Goal: Task Accomplishment & Management: Use online tool/utility

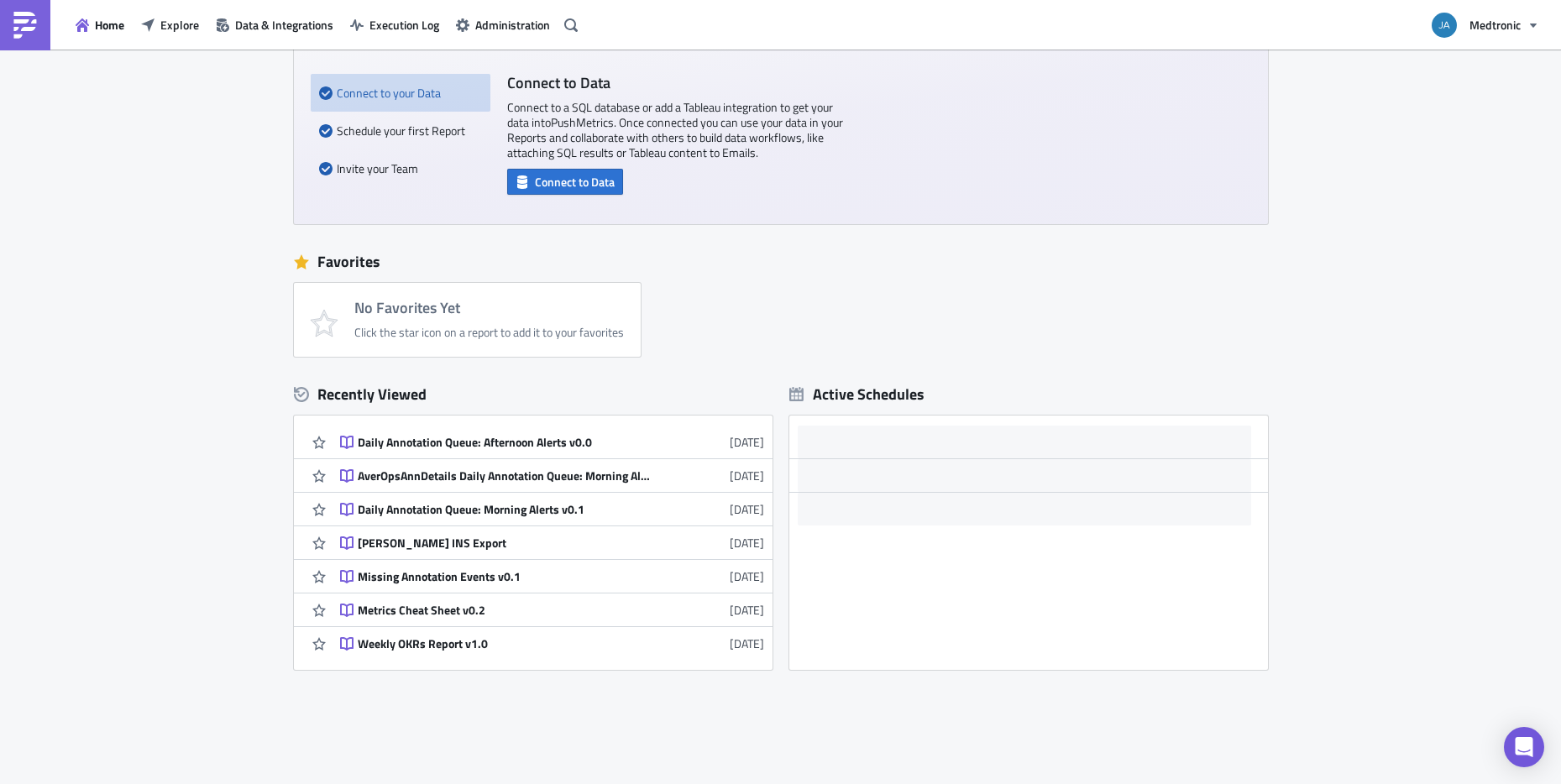
scroll to position [202, 0]
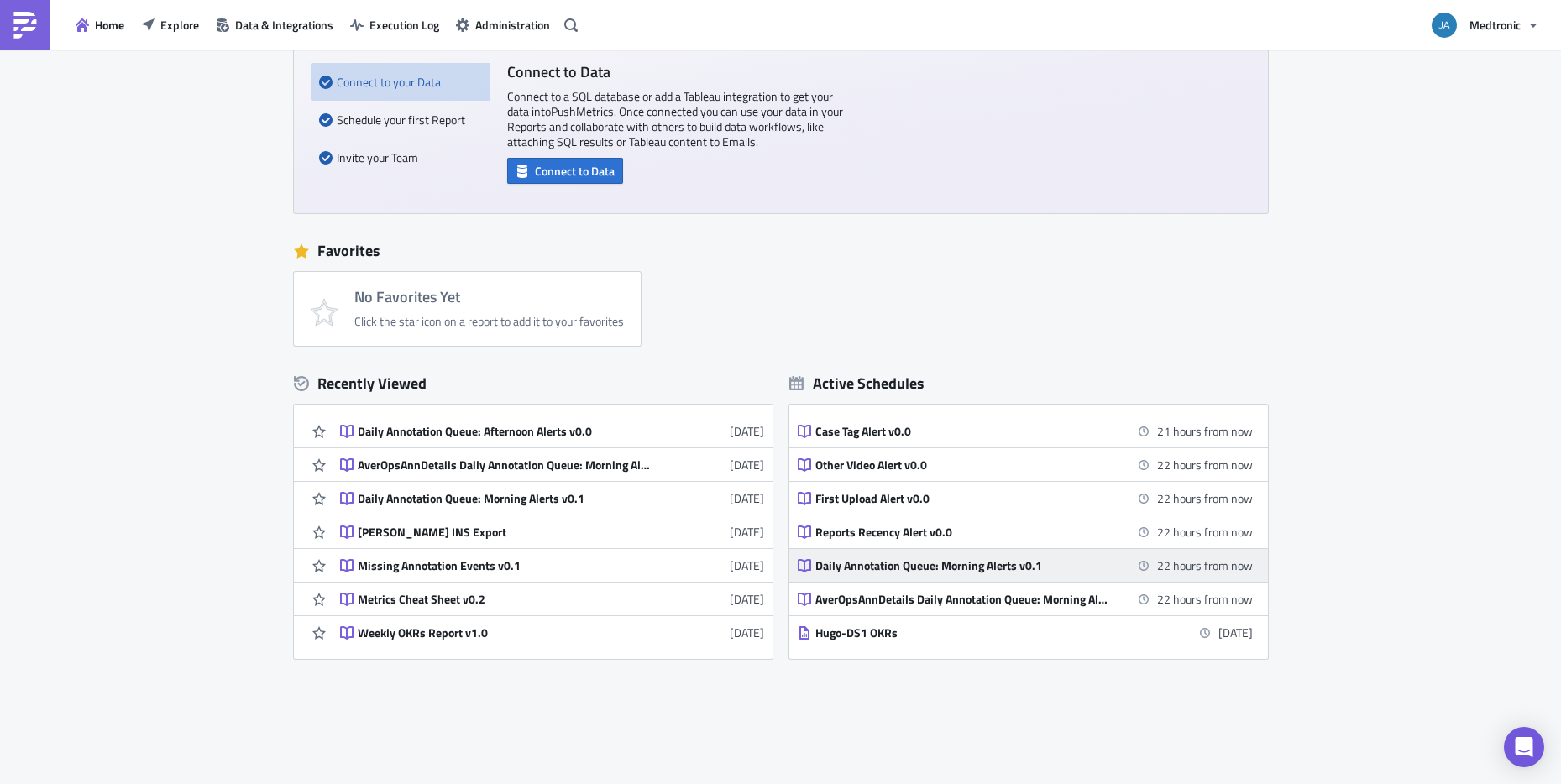
click at [923, 566] on div "Daily Annotation Queue: Morning Alerts v0.1" at bounding box center [962, 566] width 294 height 15
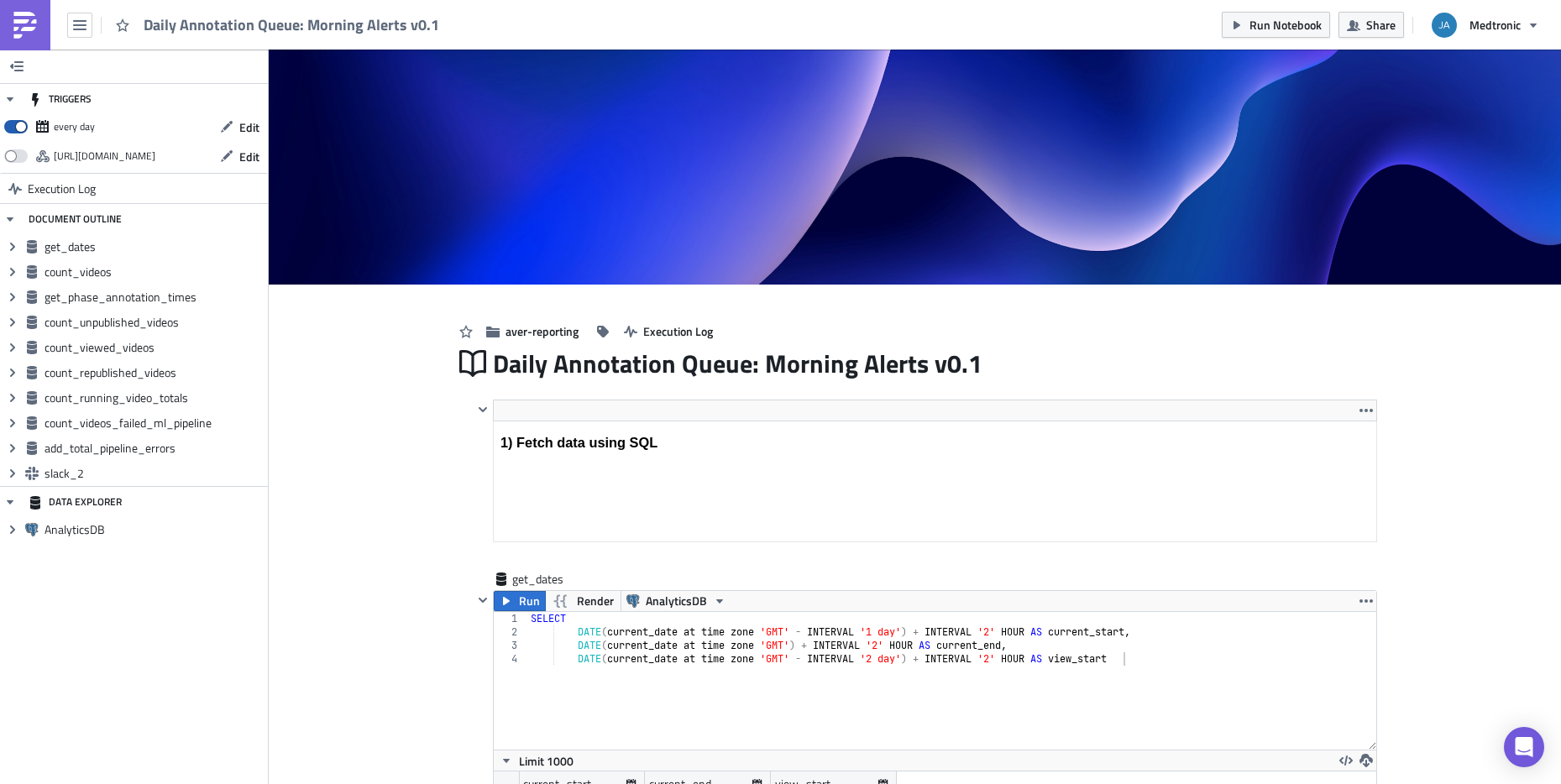
click at [14, 128] on span at bounding box center [16, 126] width 24 height 13
click at [14, 128] on input "checkbox" at bounding box center [13, 122] width 11 height 11
checkbox input "false"
click at [597, 333] on icon "button" at bounding box center [602, 331] width 11 height 11
click at [301, 332] on icon "Remove Tag" at bounding box center [303, 331] width 7 height 7
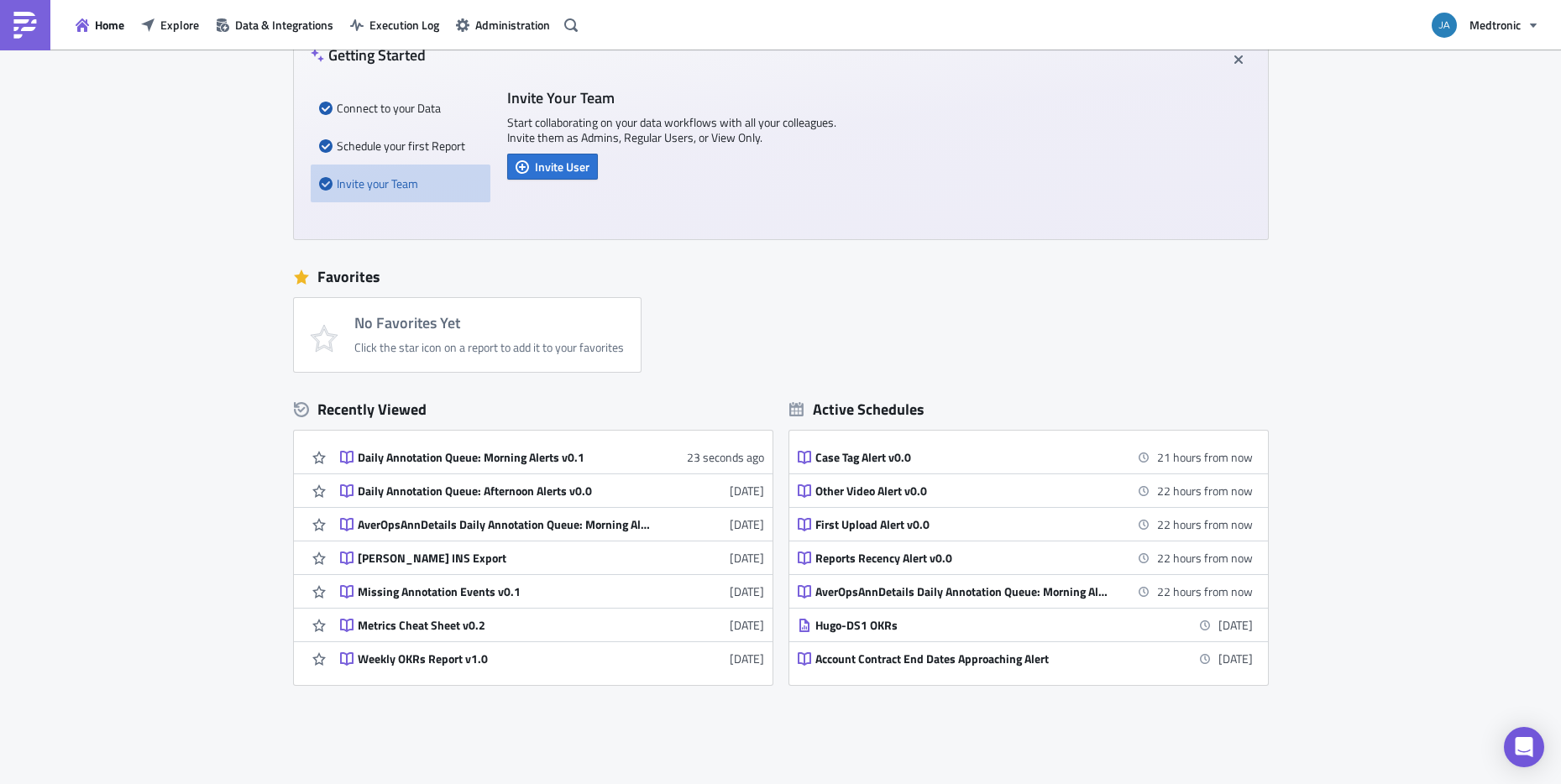
scroll to position [202, 0]
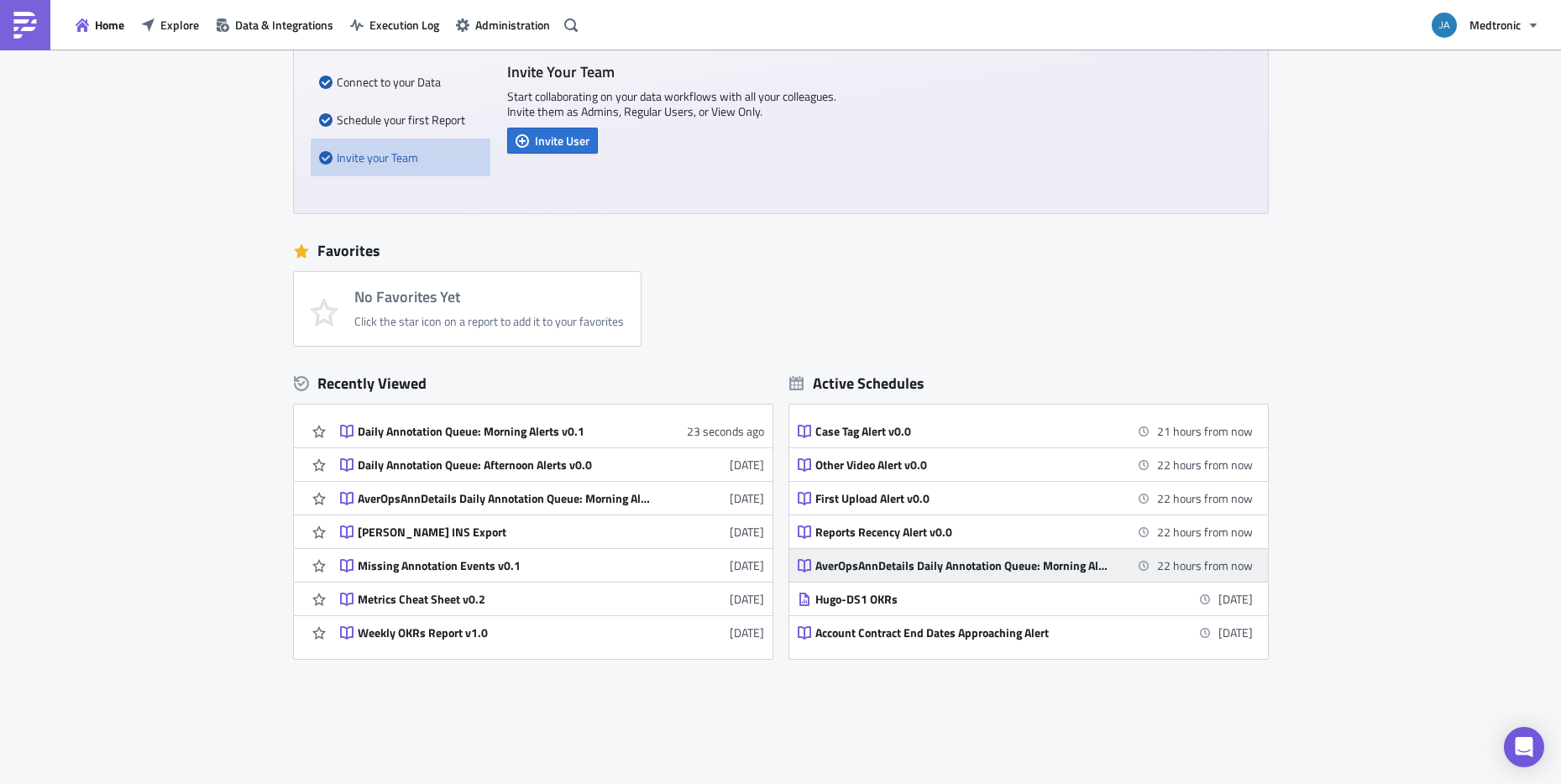
click at [924, 565] on div "AverOpsAnnDetails Daily Annotation Queue: Morning Alerts v1" at bounding box center [962, 566] width 294 height 15
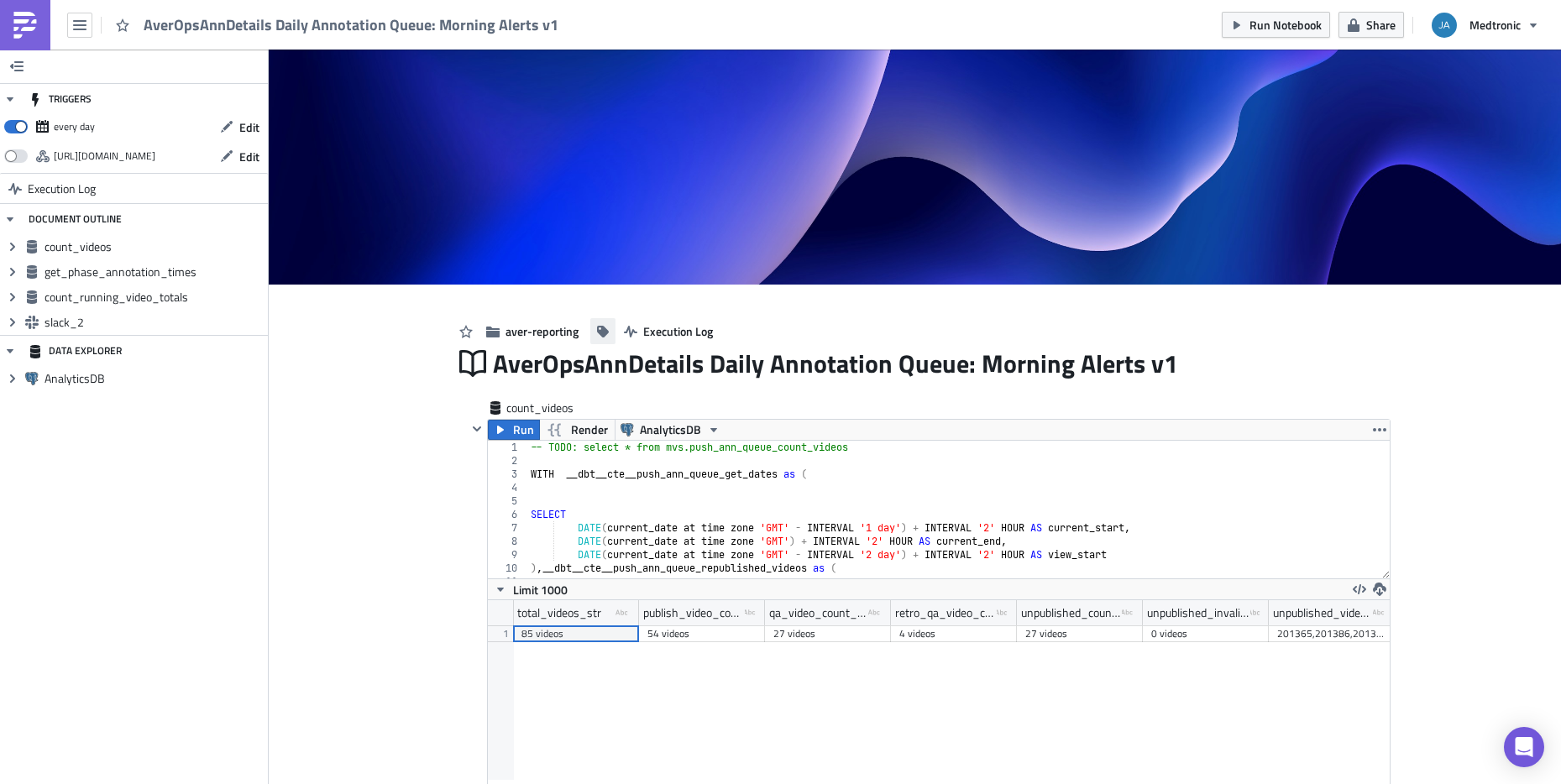
click at [597, 331] on icon "button" at bounding box center [602, 331] width 11 height 11
click at [436, 340] on div "LIVE" at bounding box center [412, 334] width 288 height 21
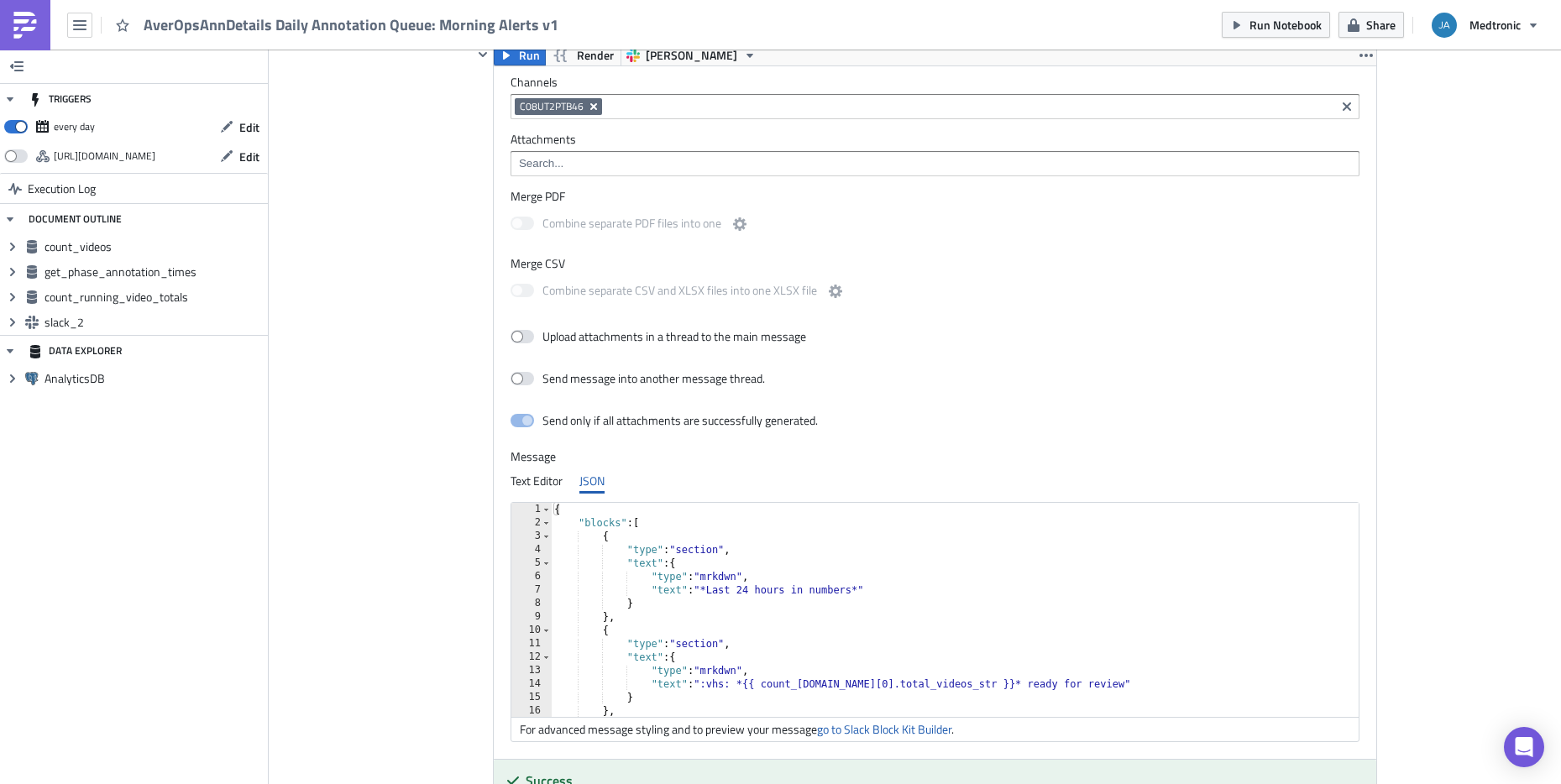
click at [587, 104] on icon "Remove Tag" at bounding box center [593, 106] width 13 height 13
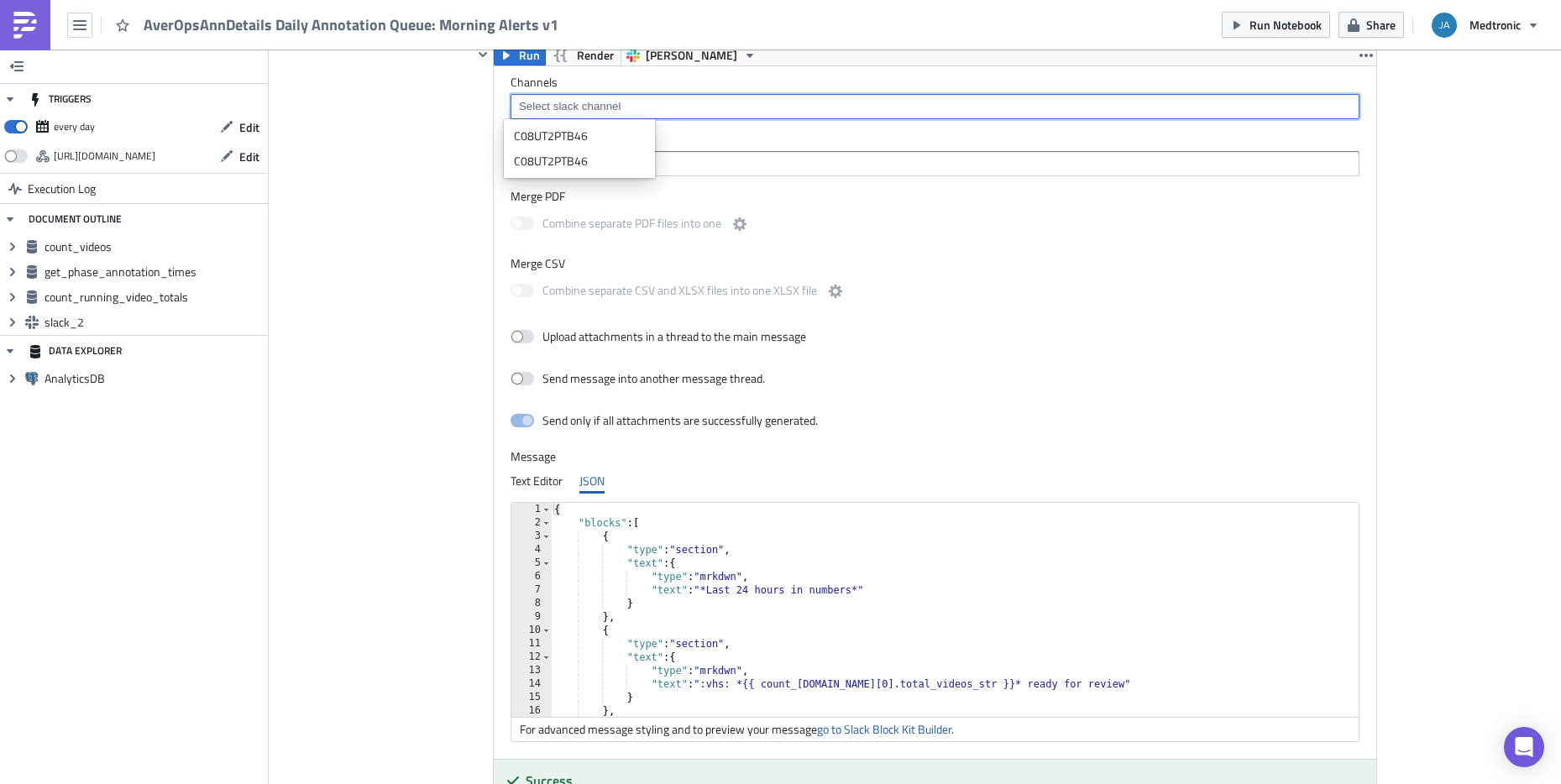
click at [611, 106] on input at bounding box center [934, 106] width 839 height 17
paste input "C071NGX4D4K"
type input "C071NGX4D4K"
click at [528, 132] on link "Add "C071NGX4D4K"" at bounding box center [579, 136] width 143 height 25
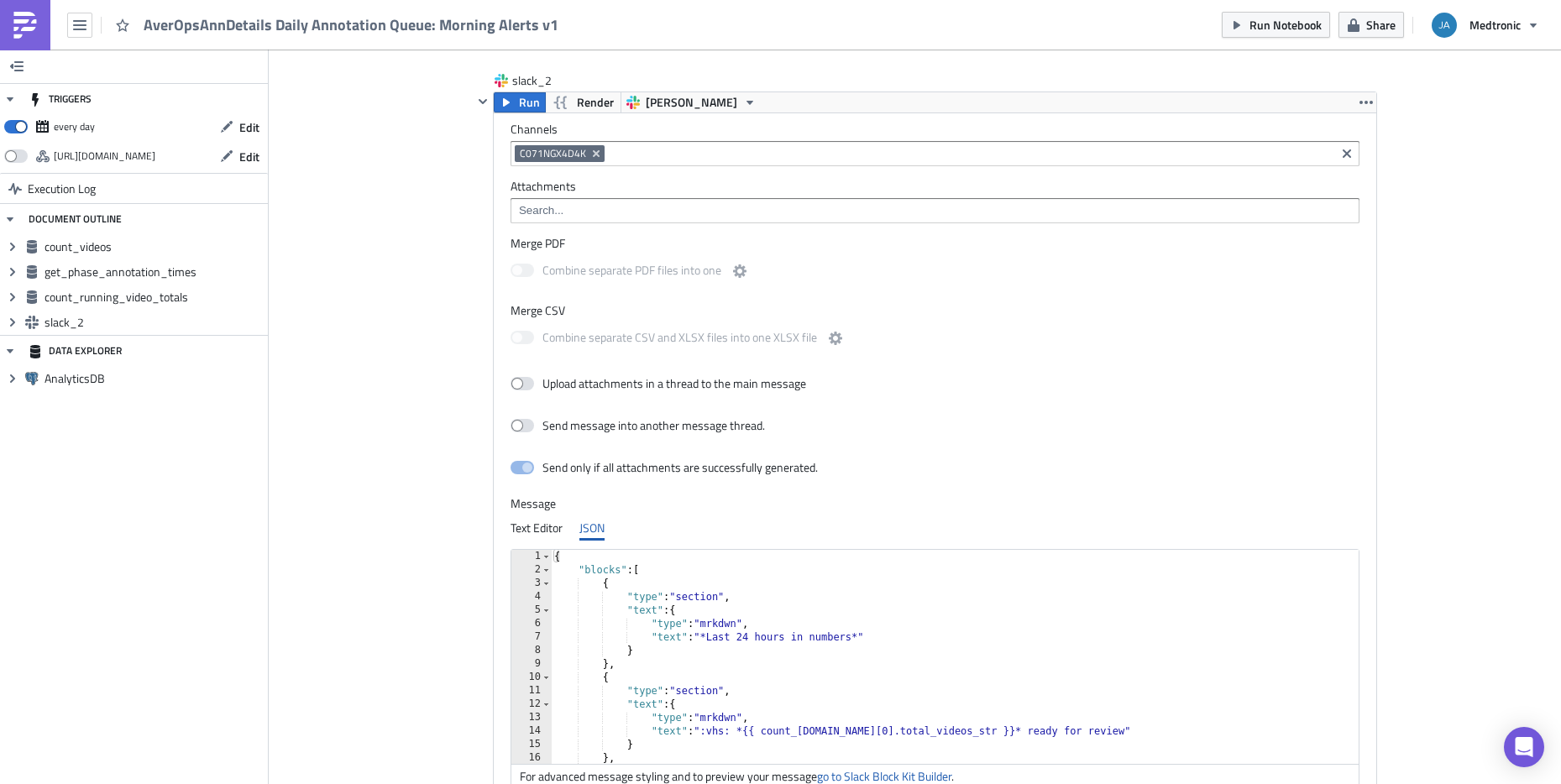
scroll to position [1807, 0]
